Goal: Communication & Community: Answer question/provide support

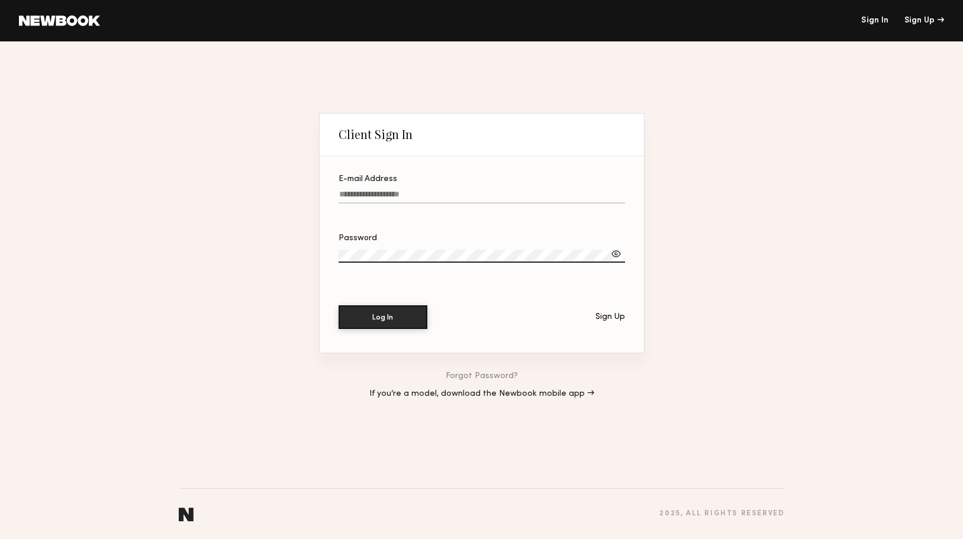
click at [502, 191] on input "E-mail Address" at bounding box center [482, 197] width 287 height 14
click at [398, 193] on input "E-mail Address Required" at bounding box center [482, 197] width 287 height 14
type input "**********"
click at [413, 323] on button "Log In" at bounding box center [383, 317] width 89 height 24
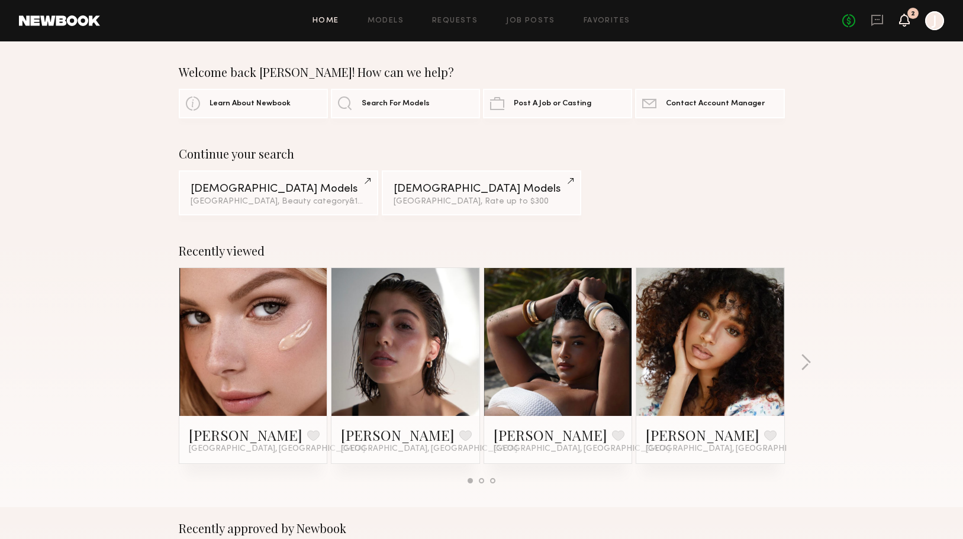
click at [905, 22] on icon at bounding box center [904, 19] width 9 height 8
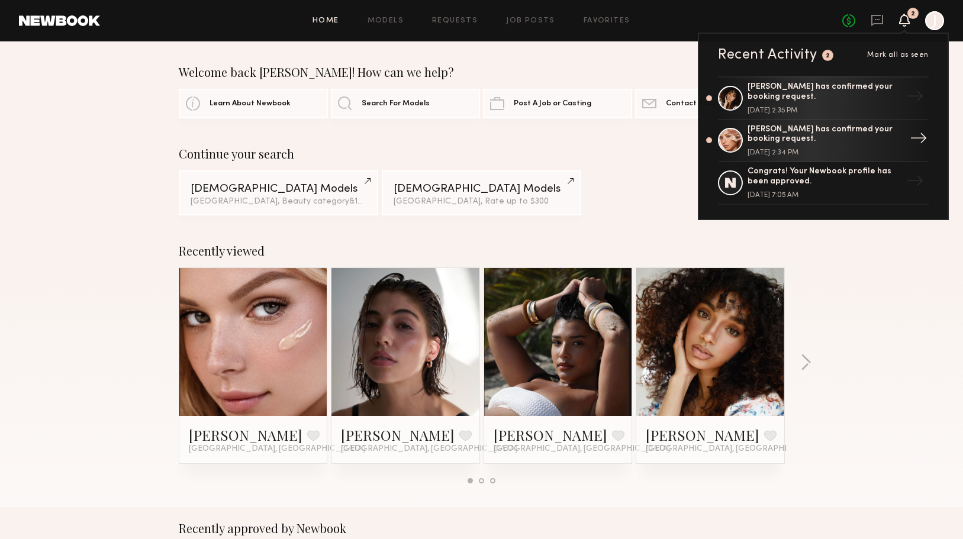
click at [865, 134] on div "[PERSON_NAME] has confirmed your booking request." at bounding box center [825, 135] width 154 height 20
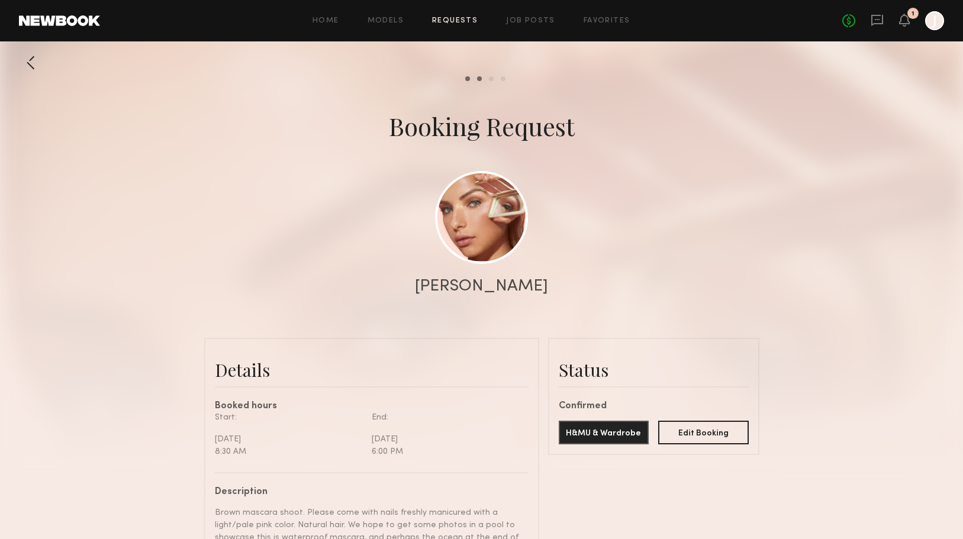
scroll to position [1066, 0]
click at [874, 20] on icon at bounding box center [877, 20] width 13 height 13
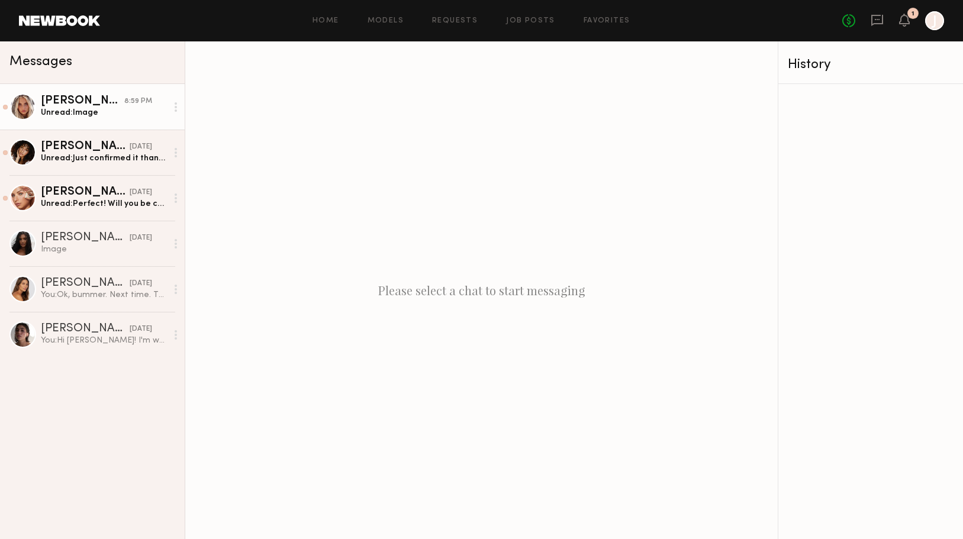
click at [102, 114] on div "Unread: Image" at bounding box center [104, 112] width 126 height 11
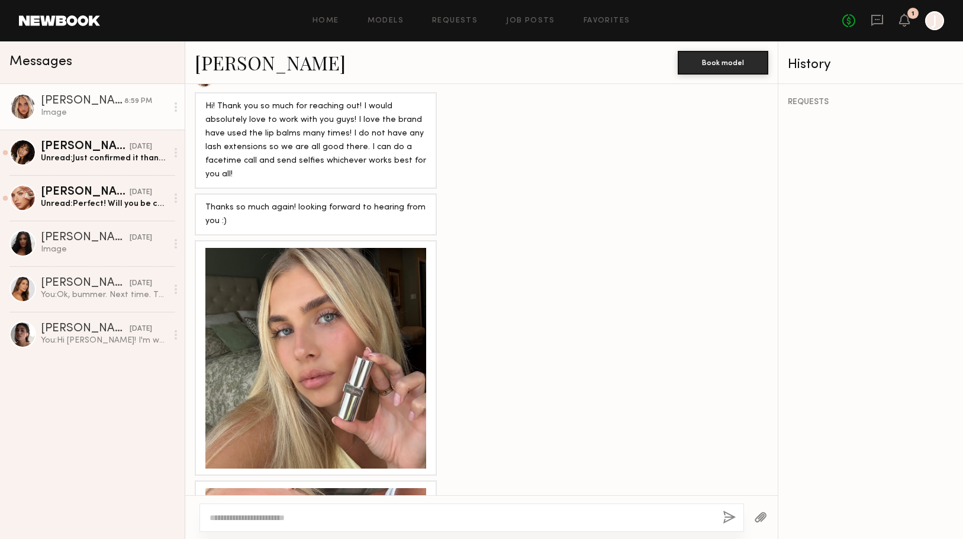
scroll to position [775, 0]
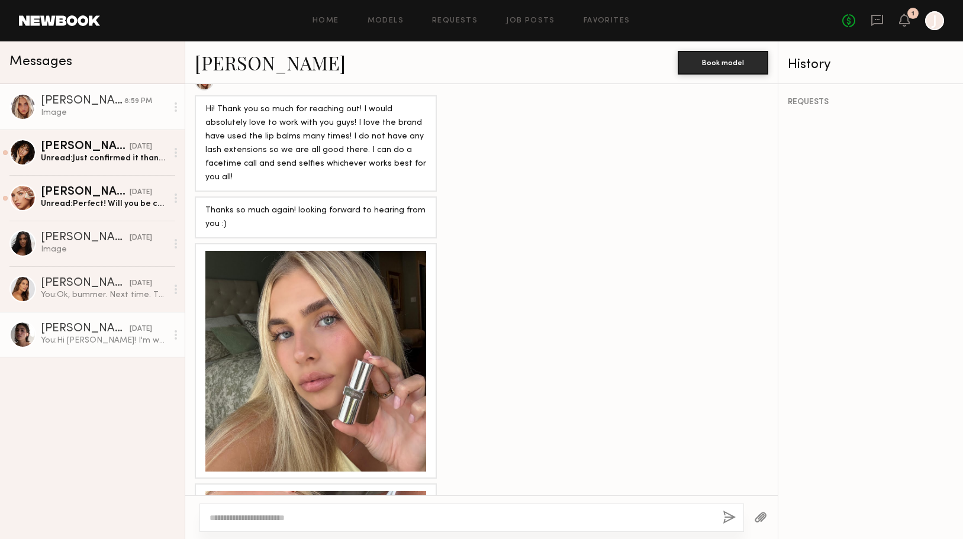
click at [69, 336] on div "You: Hi [PERSON_NAME]! I'm writing on behalf of makeup brand caliray. We are in…" at bounding box center [104, 340] width 126 height 11
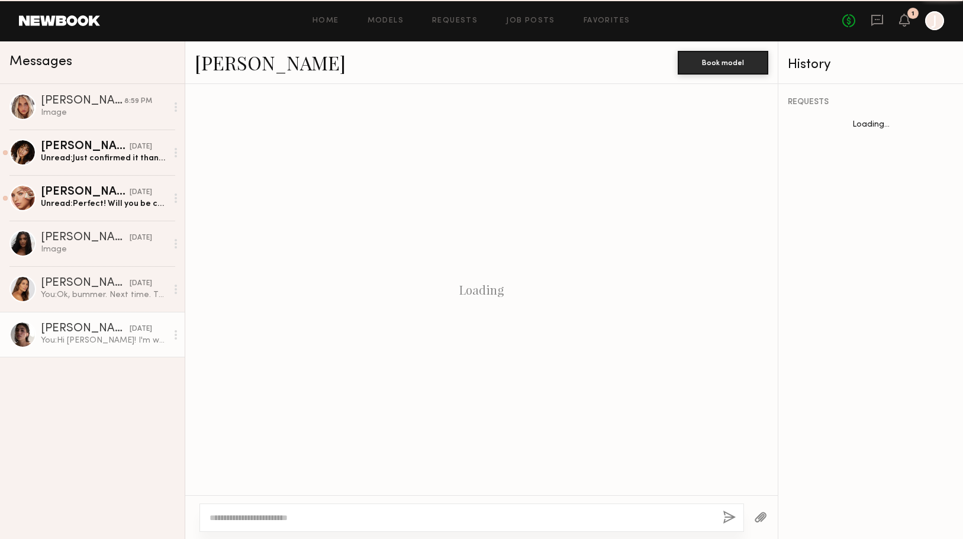
scroll to position [242, 0]
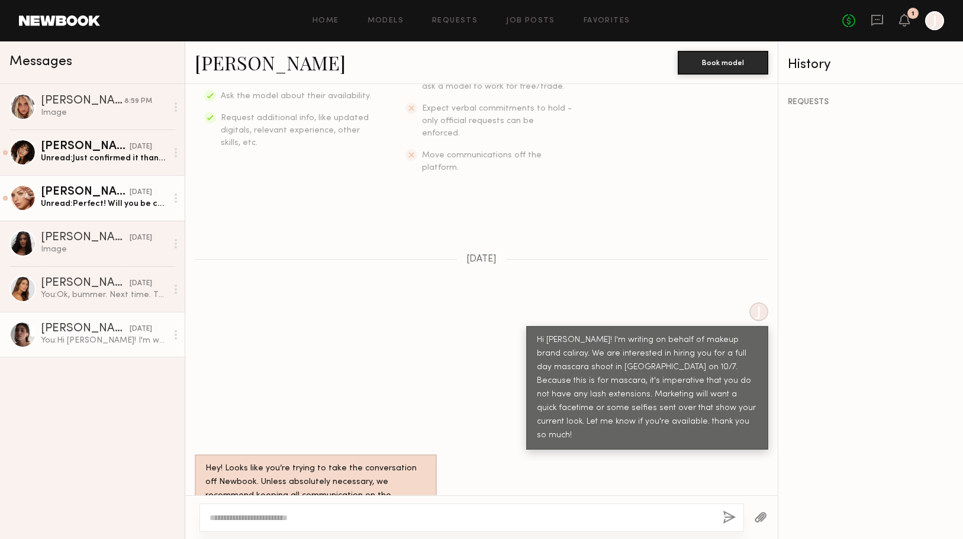
click at [127, 206] on div "Unread: Perfect! Will you be covering nails or gas?" at bounding box center [104, 203] width 126 height 11
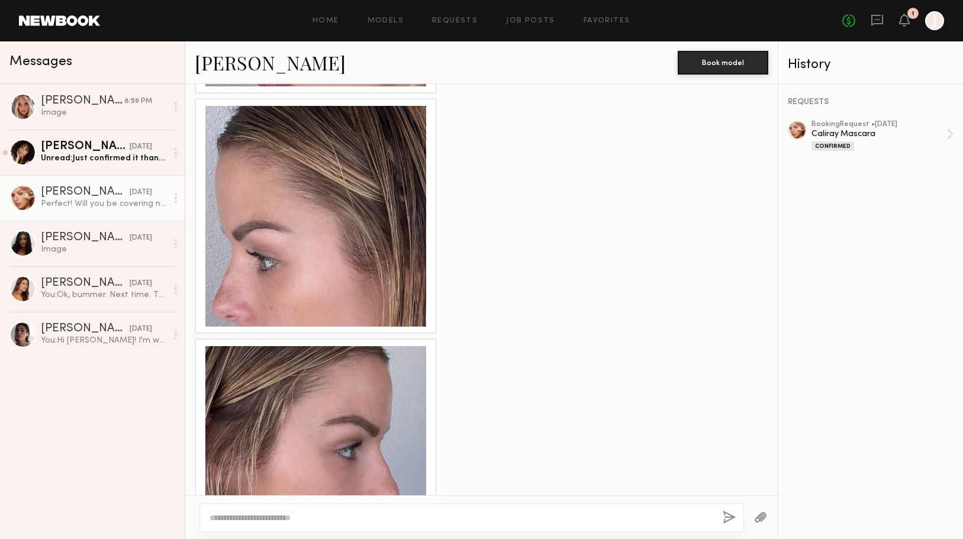
scroll to position [562, 0]
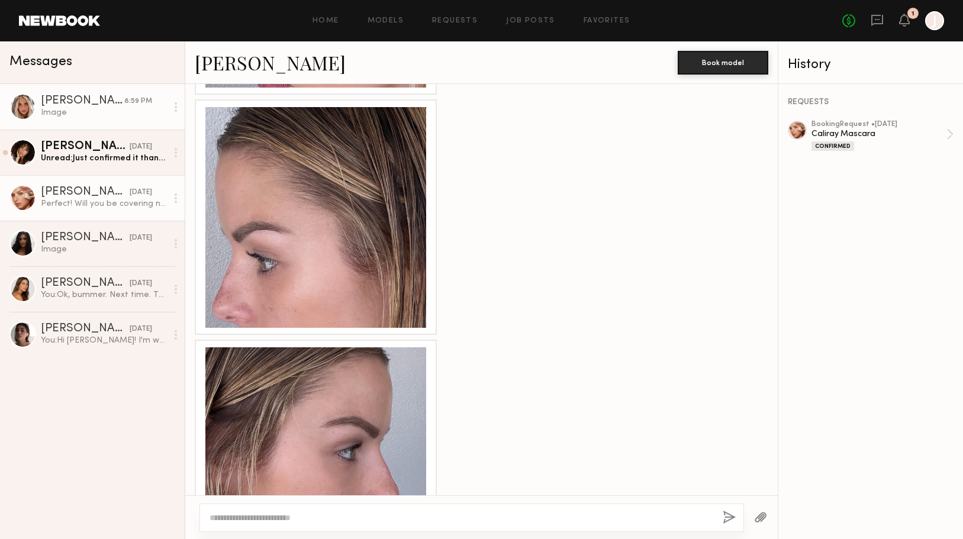
click at [109, 116] on div "Image" at bounding box center [104, 112] width 126 height 11
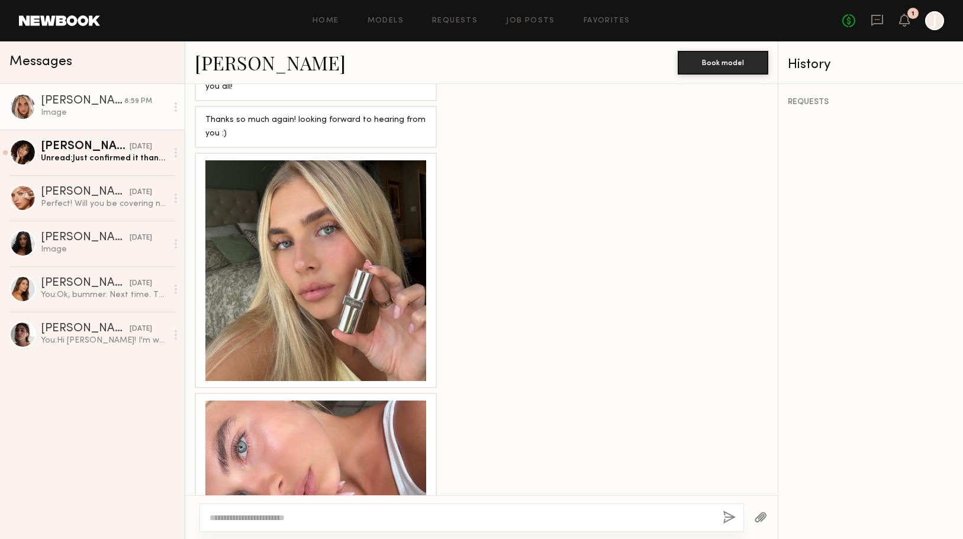
scroll to position [870, 0]
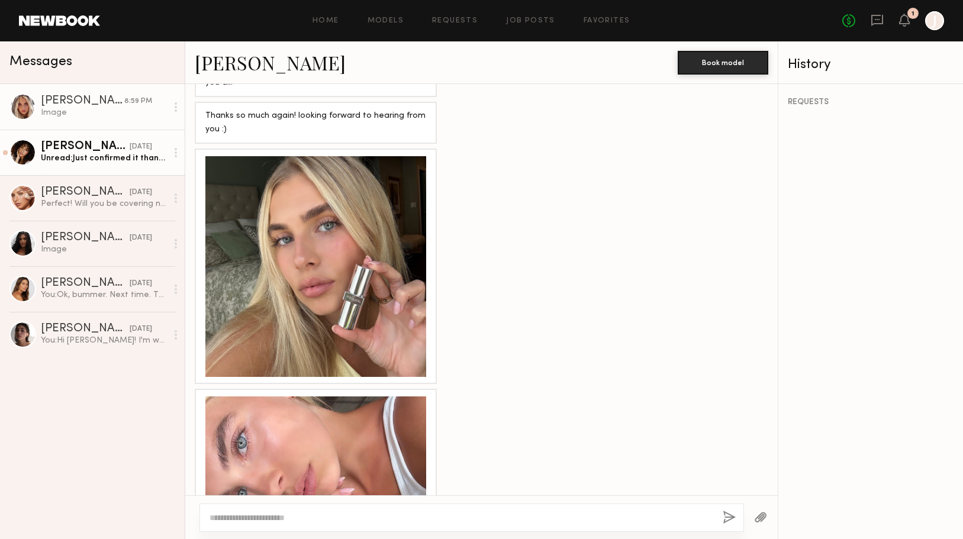
click at [126, 159] on div "Unread: Just confirmed it thank you! Will do for the nails. 💕" at bounding box center [104, 158] width 126 height 11
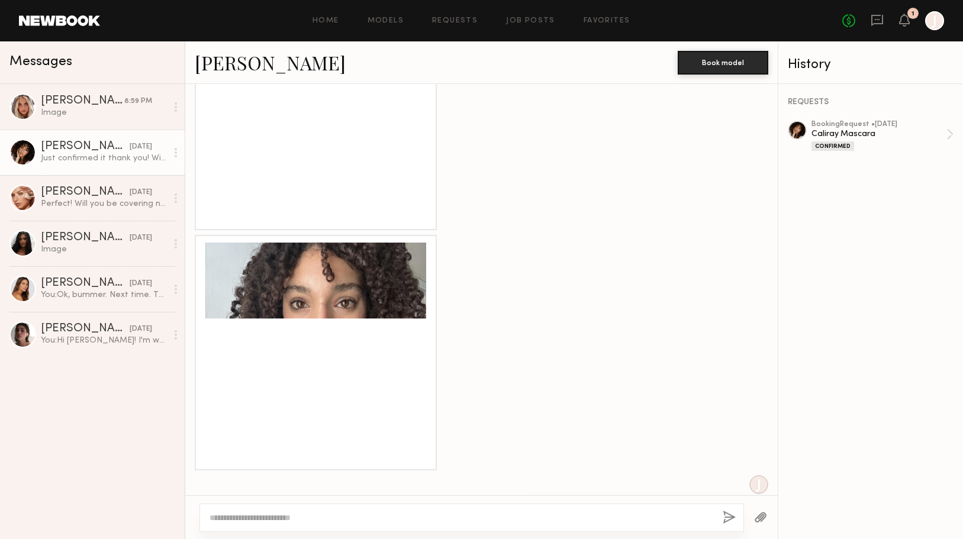
scroll to position [1336, 0]
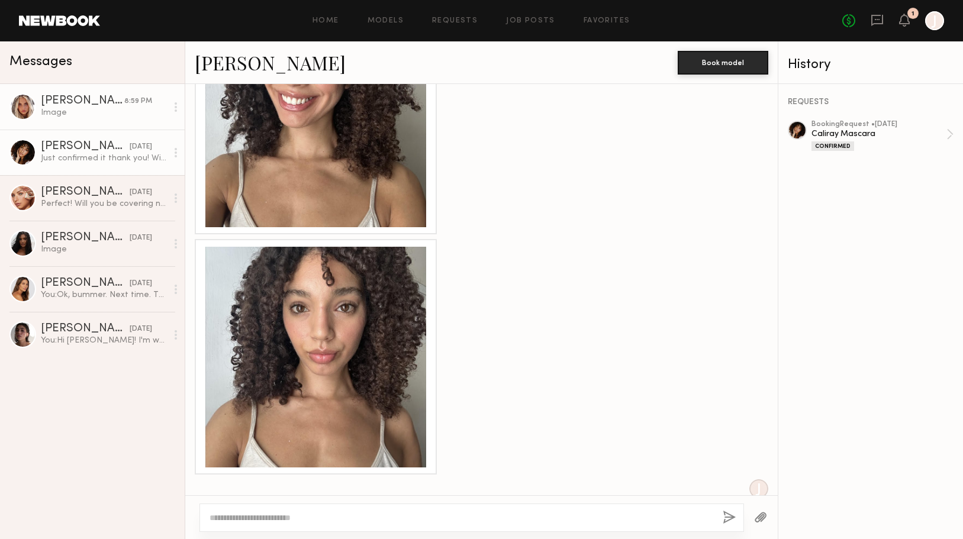
click at [120, 104] on div "[PERSON_NAME]" at bounding box center [82, 101] width 83 height 12
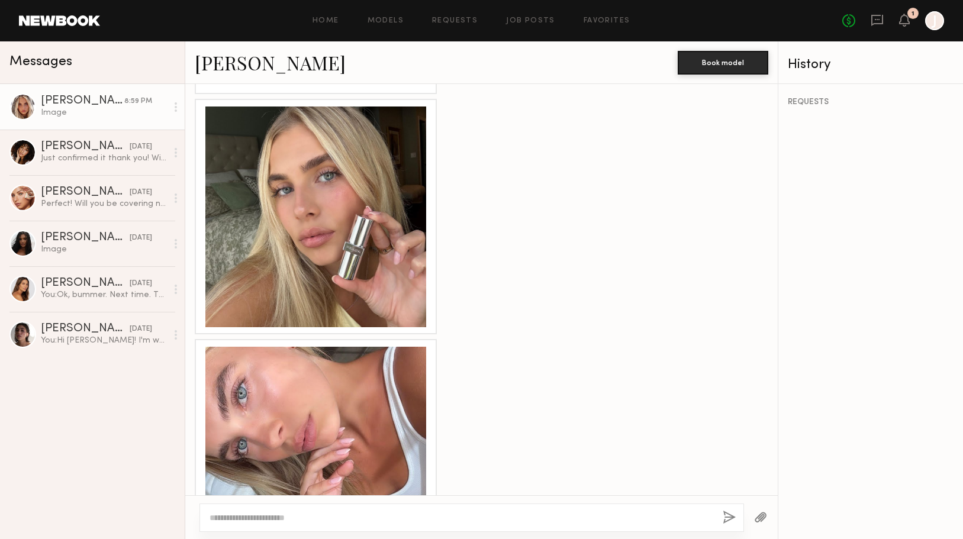
scroll to position [914, 0]
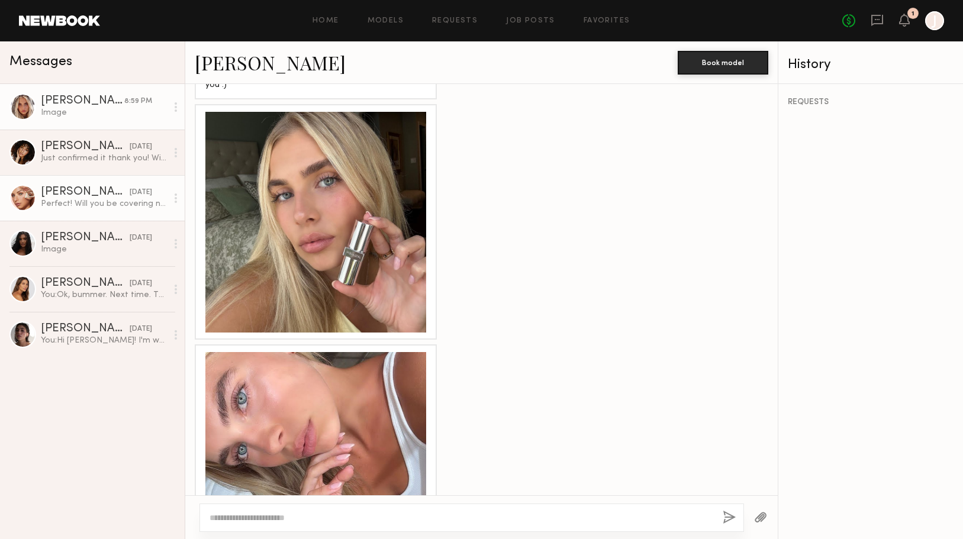
click at [118, 187] on div "[PERSON_NAME]" at bounding box center [85, 192] width 89 height 12
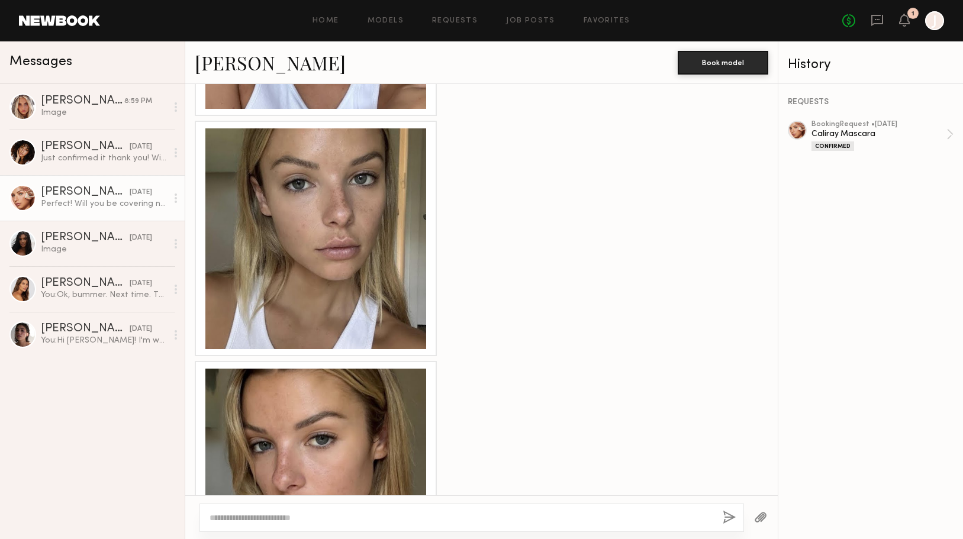
scroll to position [686, 0]
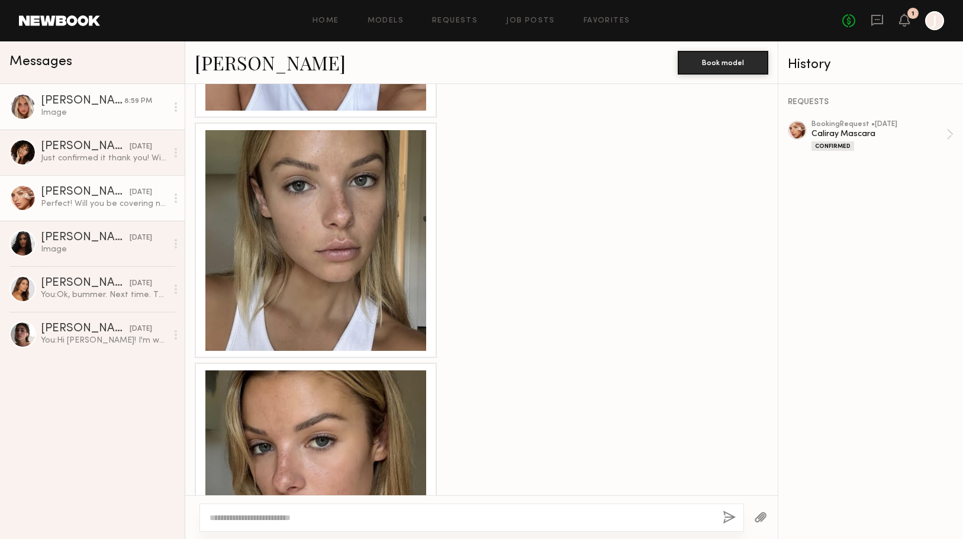
click at [112, 104] on div "[PERSON_NAME]" at bounding box center [82, 101] width 83 height 12
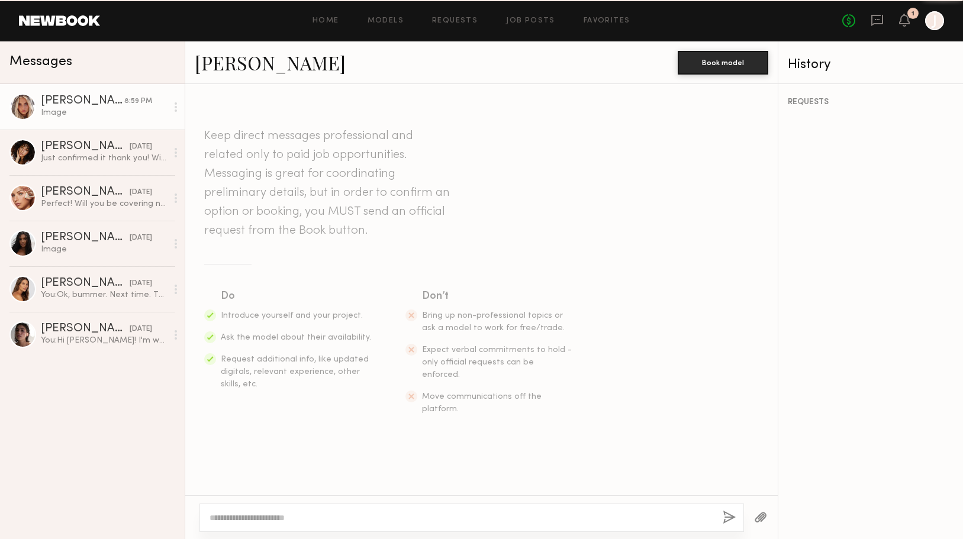
scroll to position [1211, 0]
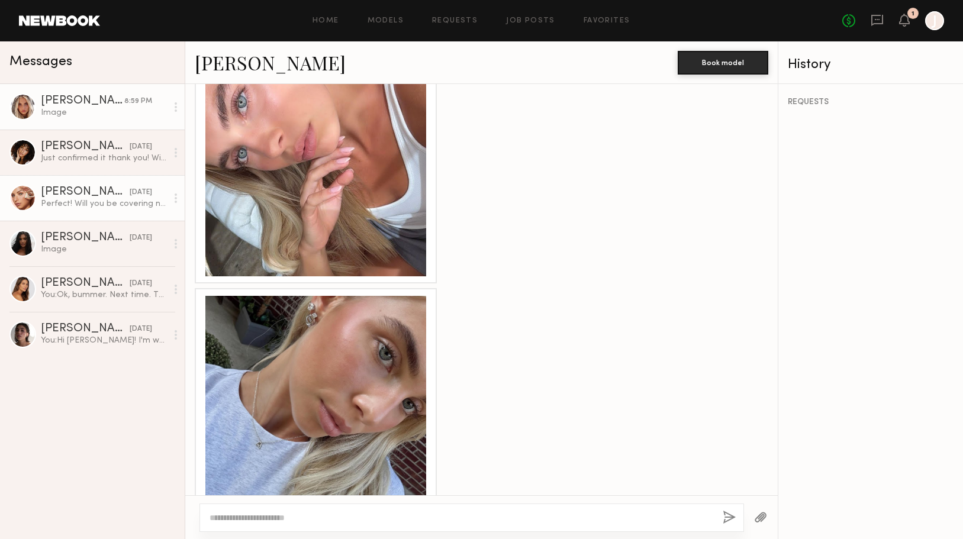
click at [88, 197] on div "[PERSON_NAME]" at bounding box center [85, 192] width 89 height 12
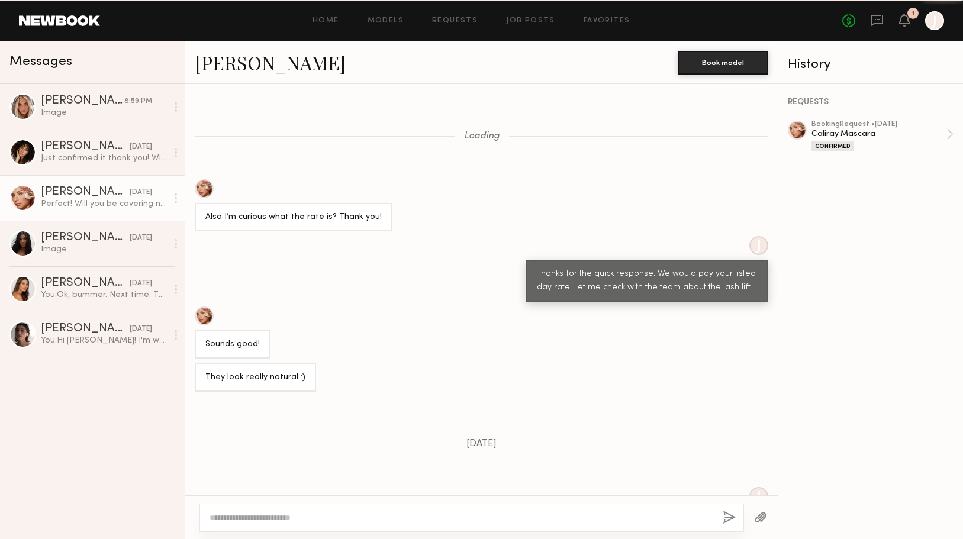
scroll to position [2401, 0]
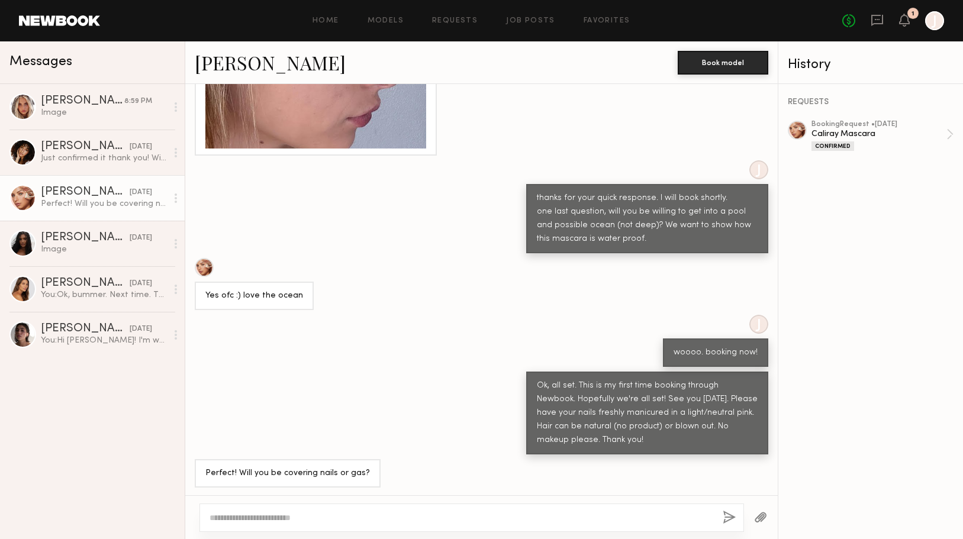
click at [284, 517] on textarea at bounding box center [462, 518] width 504 height 12
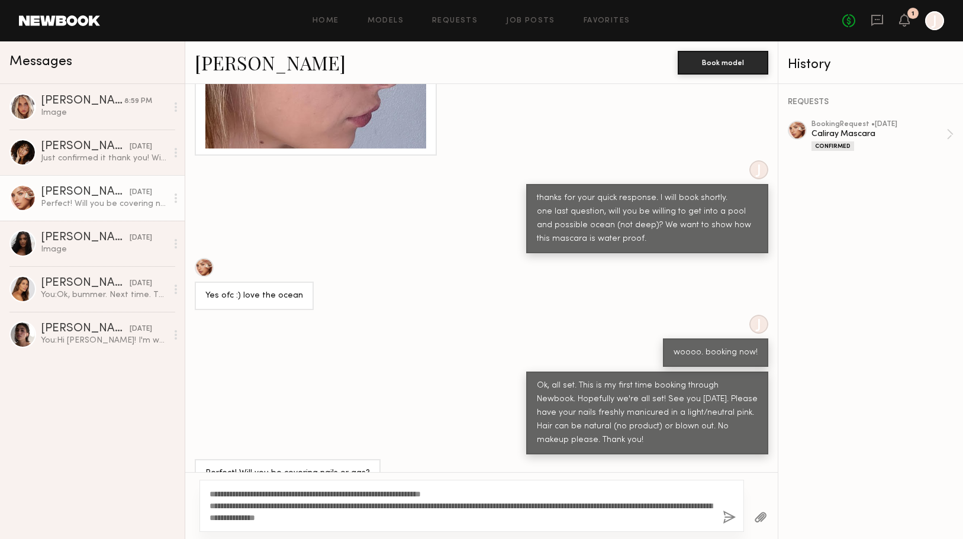
click at [316, 516] on textarea "**********" at bounding box center [462, 506] width 504 height 36
type textarea "**********"
click at [729, 514] on button "button" at bounding box center [729, 518] width 13 height 15
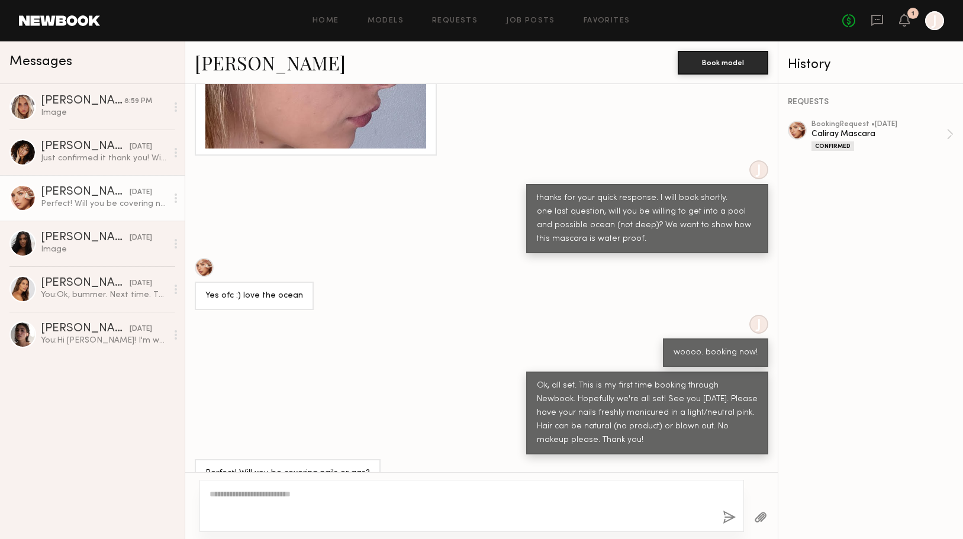
scroll to position [2706, 0]
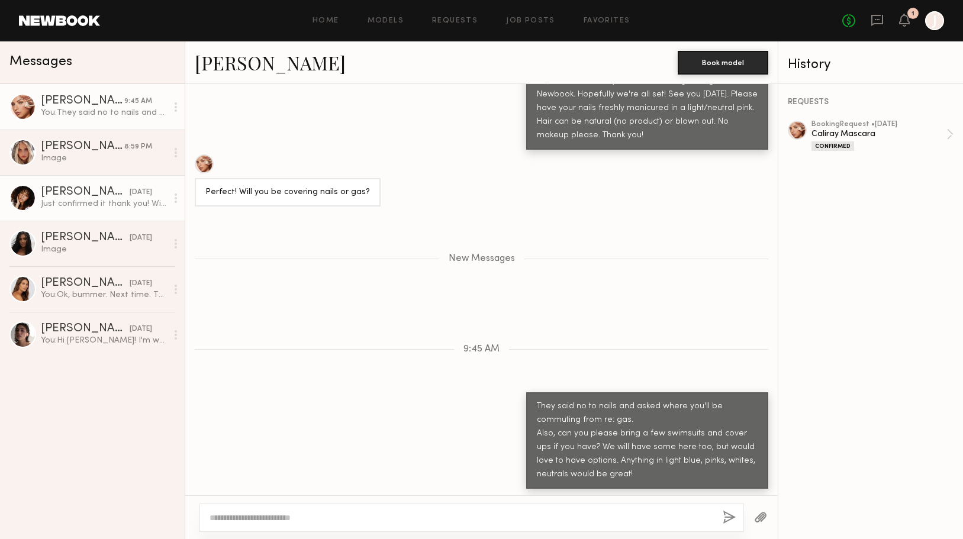
click at [104, 201] on div "Just confirmed it thank you! Will do for the nails. 💕" at bounding box center [104, 203] width 126 height 11
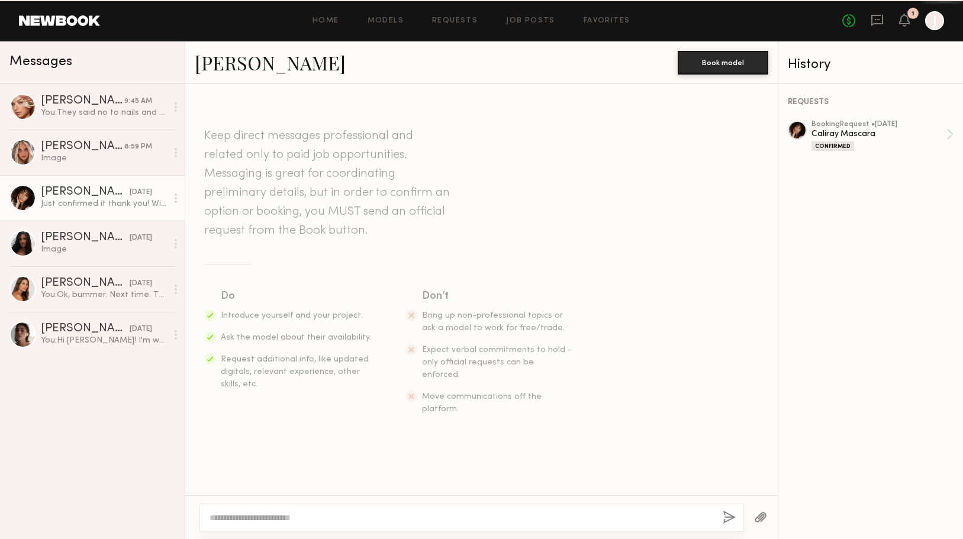
scroll to position [1649, 0]
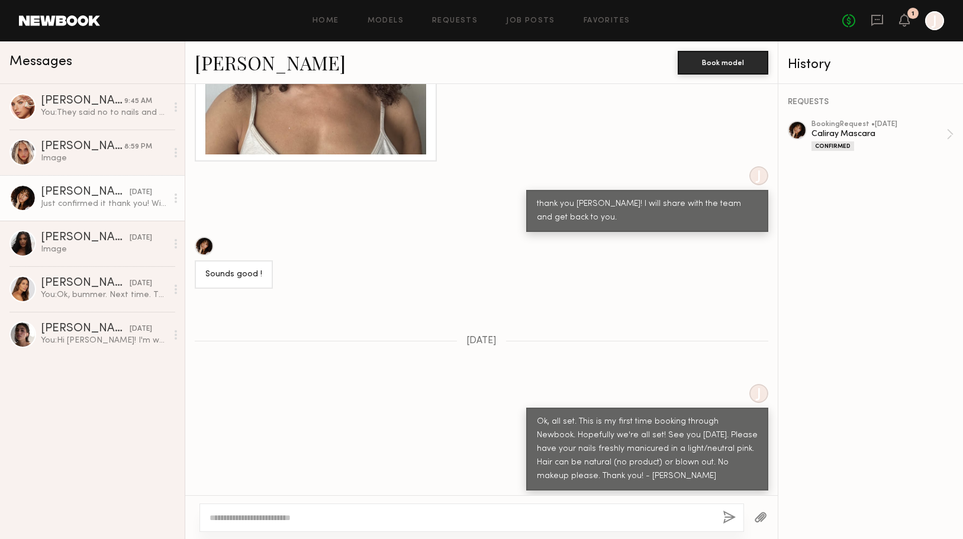
click at [254, 517] on textarea at bounding box center [462, 518] width 504 height 12
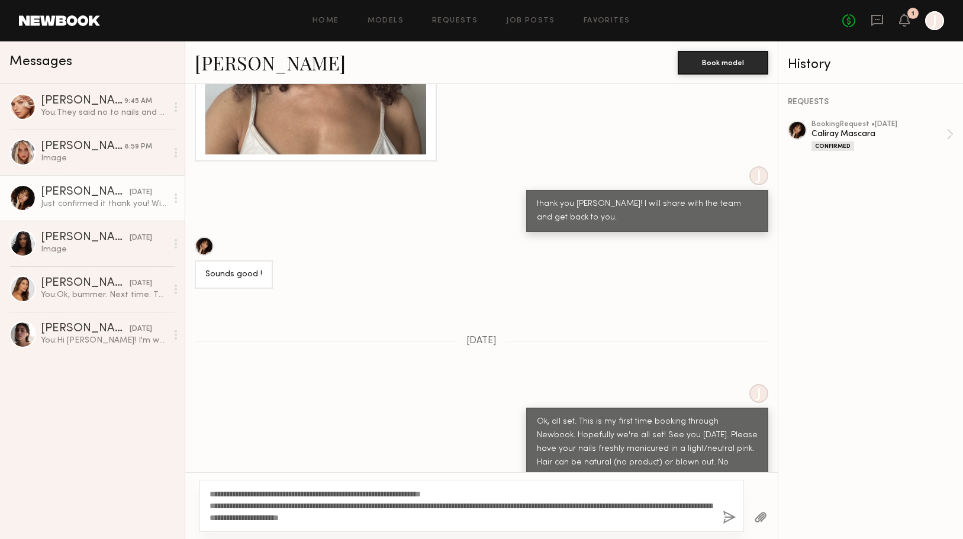
click at [488, 494] on textarea "**********" at bounding box center [462, 506] width 504 height 36
type textarea "**********"
click at [725, 516] on button "button" at bounding box center [729, 518] width 13 height 15
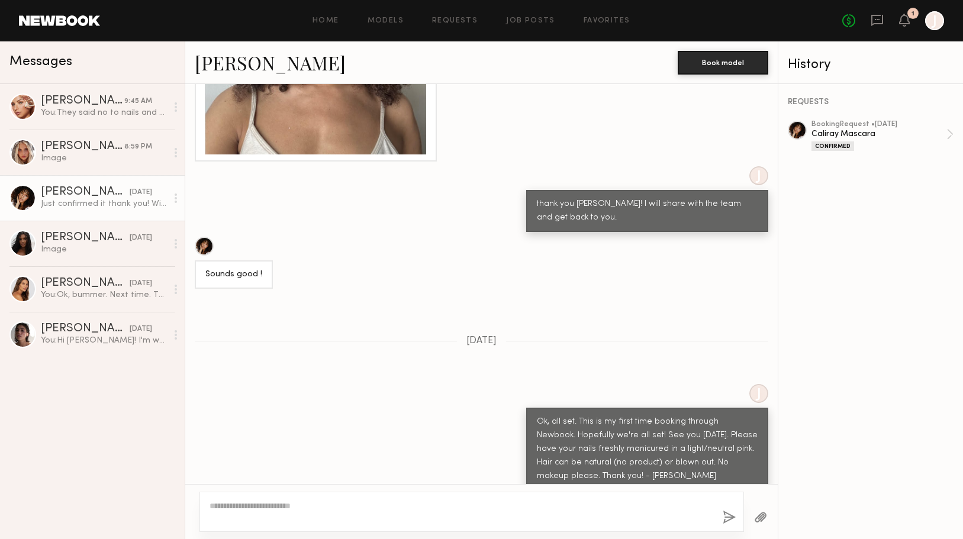
scroll to position [1926, 0]
